Goal: Task Accomplishment & Management: Use online tool/utility

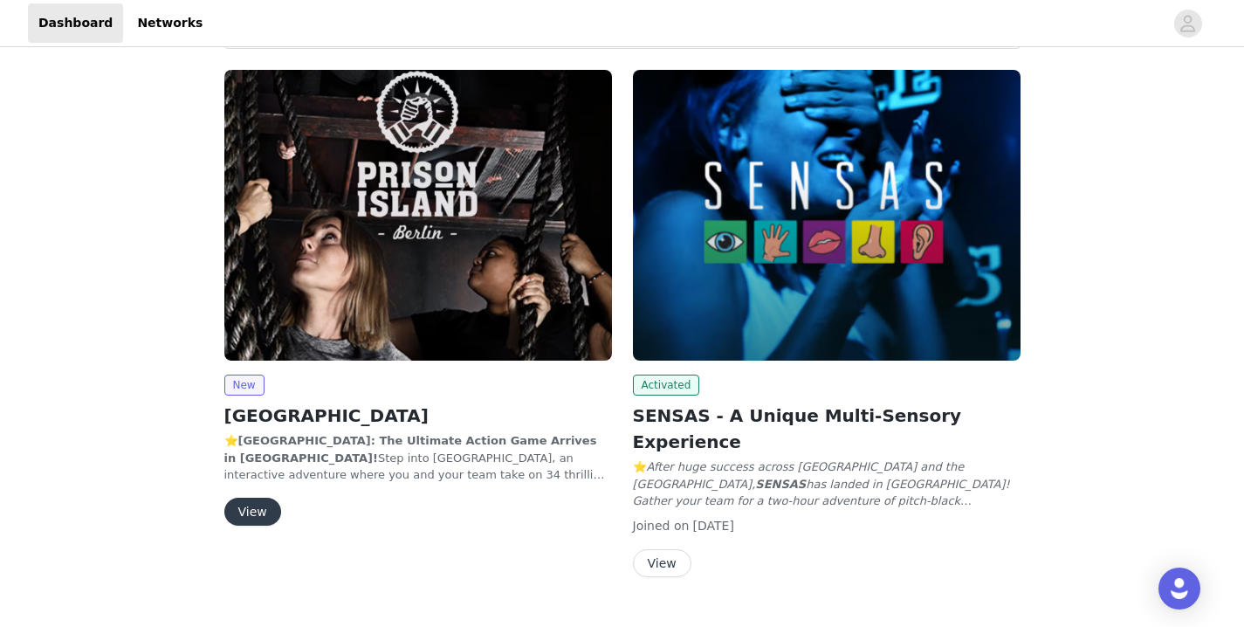
scroll to position [220, 0]
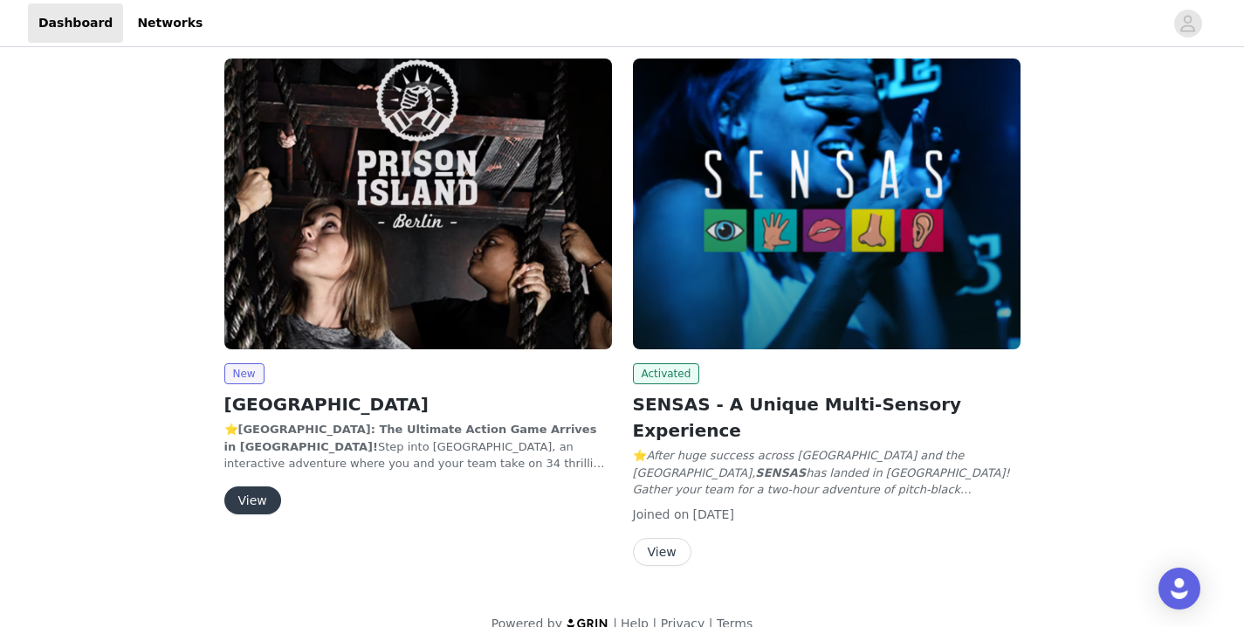
click at [250, 504] on button "View" at bounding box center [252, 500] width 57 height 28
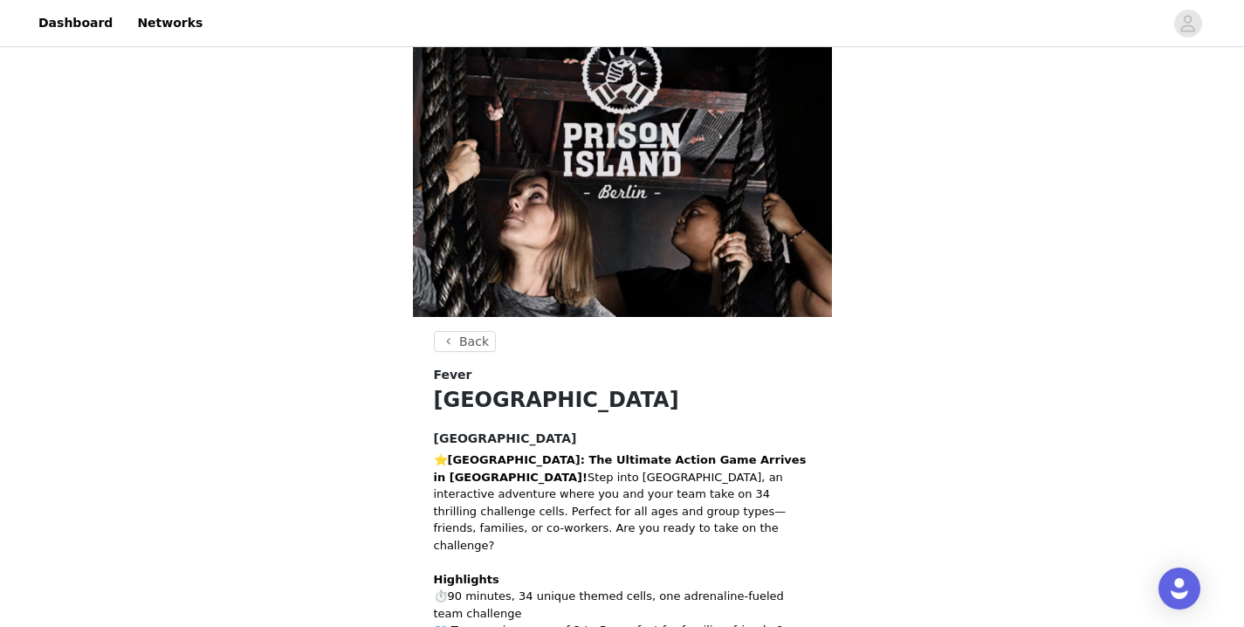
scroll to position [264, 0]
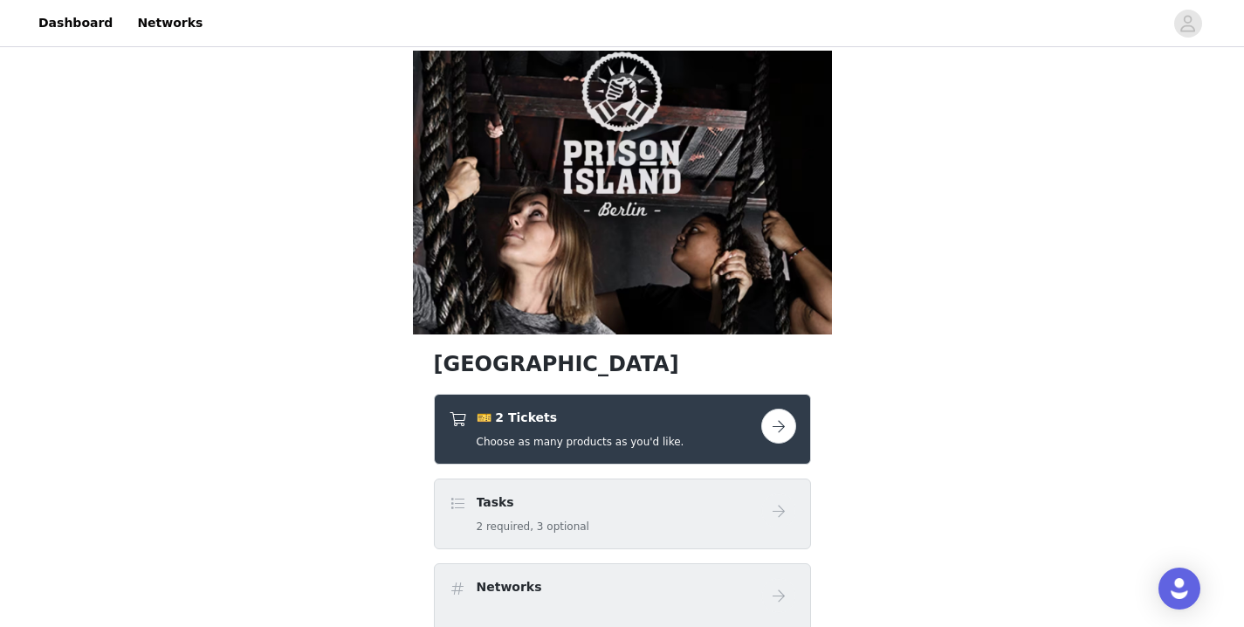
click at [774, 408] on button "button" at bounding box center [778, 425] width 35 height 35
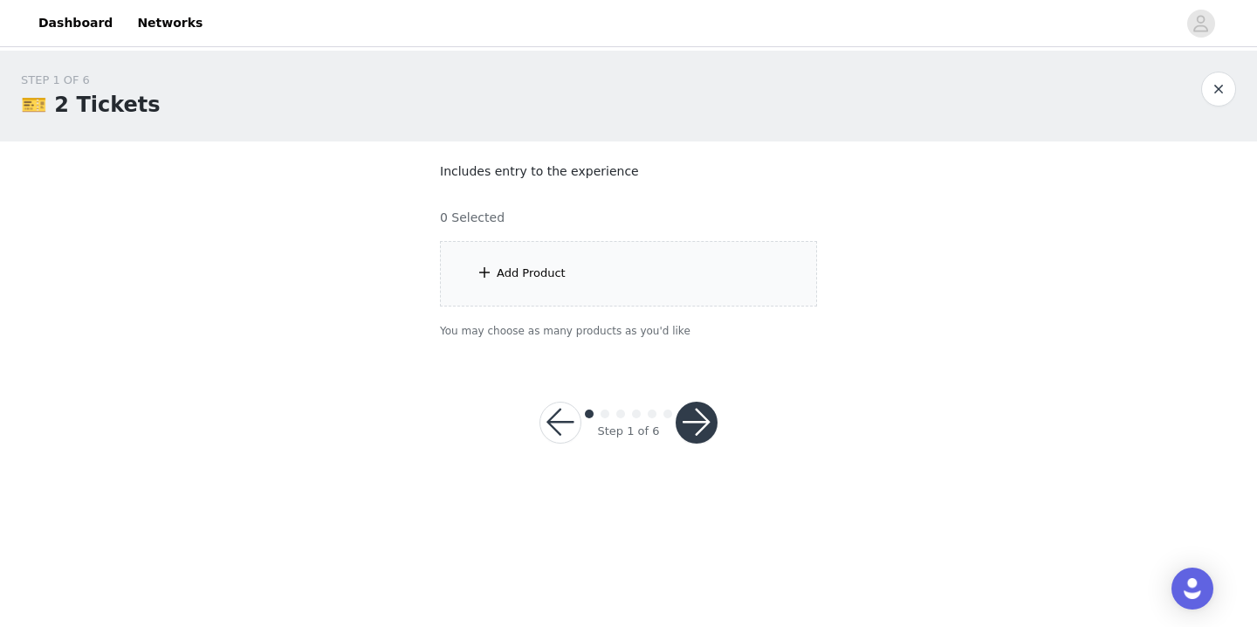
click at [740, 269] on div "Add Product" at bounding box center [628, 273] width 377 height 65
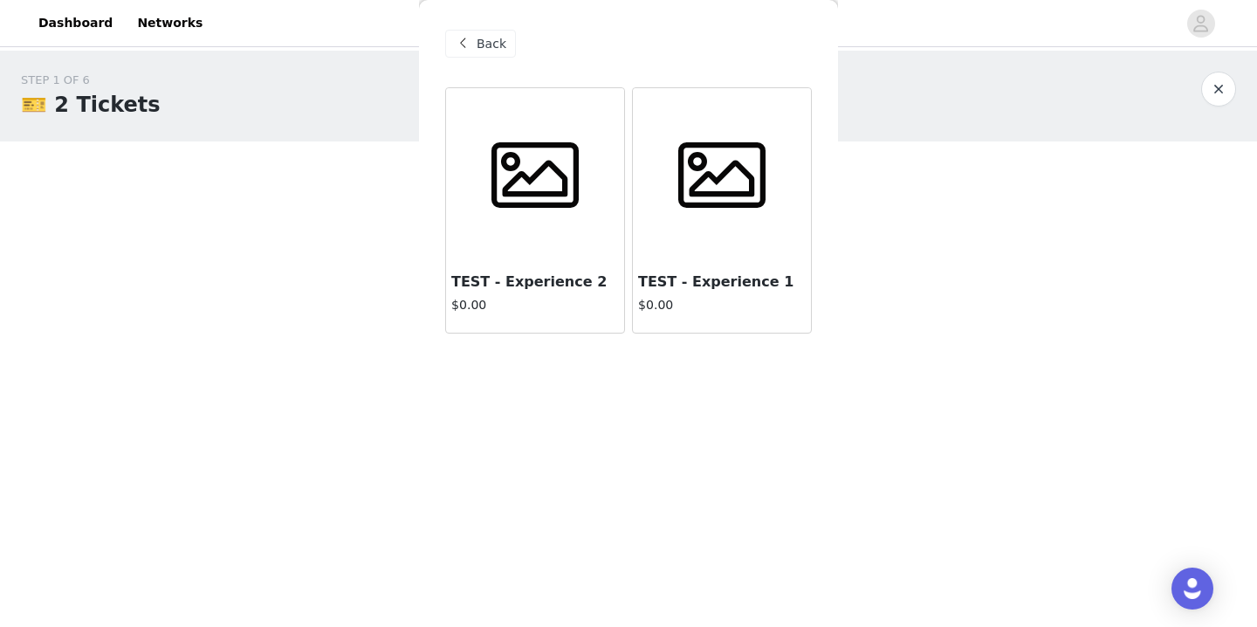
click at [478, 51] on span "Back" at bounding box center [492, 44] width 30 height 18
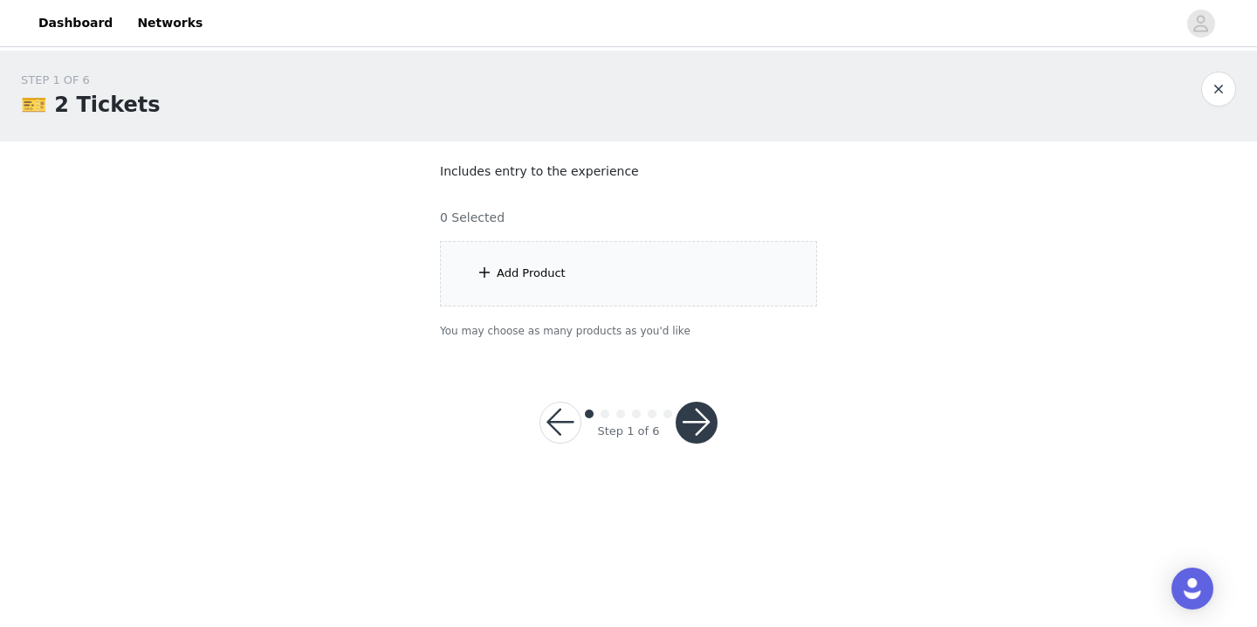
click at [556, 439] on button "button" at bounding box center [560, 422] width 42 height 42
click at [1230, 89] on button "button" at bounding box center [1218, 89] width 35 height 35
